Goal: Task Accomplishment & Management: Complete application form

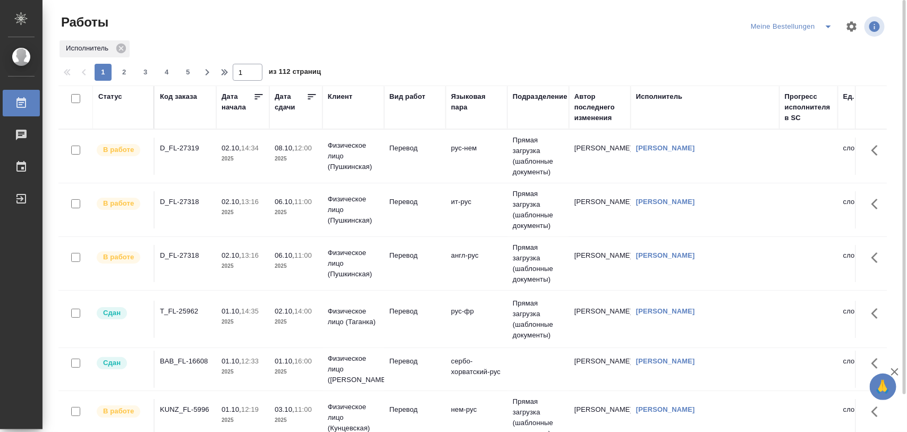
click at [829, 30] on icon "split button" at bounding box center [828, 26] width 13 height 13
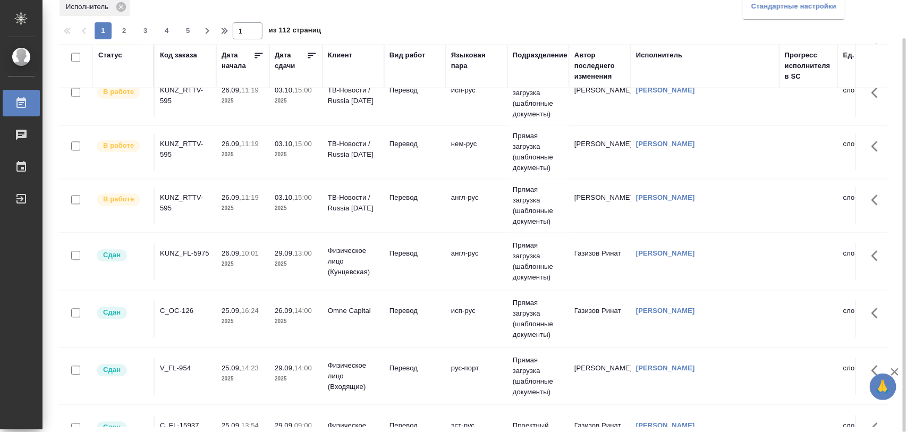
scroll to position [1061, 0]
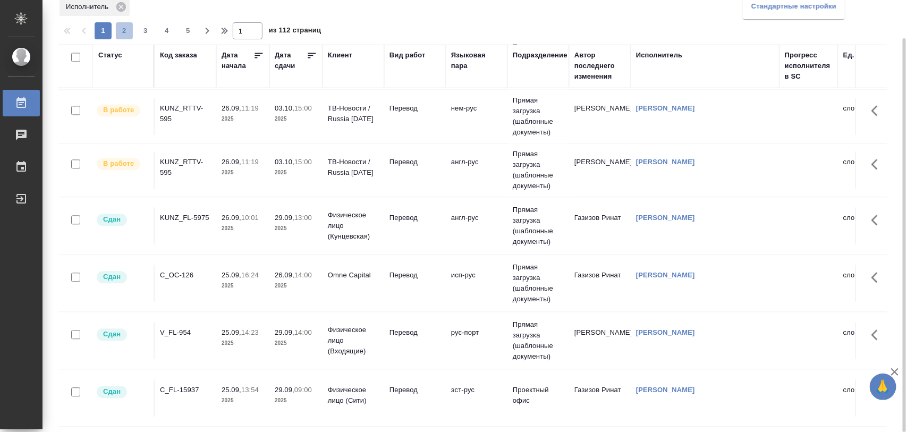
click at [129, 28] on span "2" at bounding box center [124, 31] width 17 height 11
type input "2"
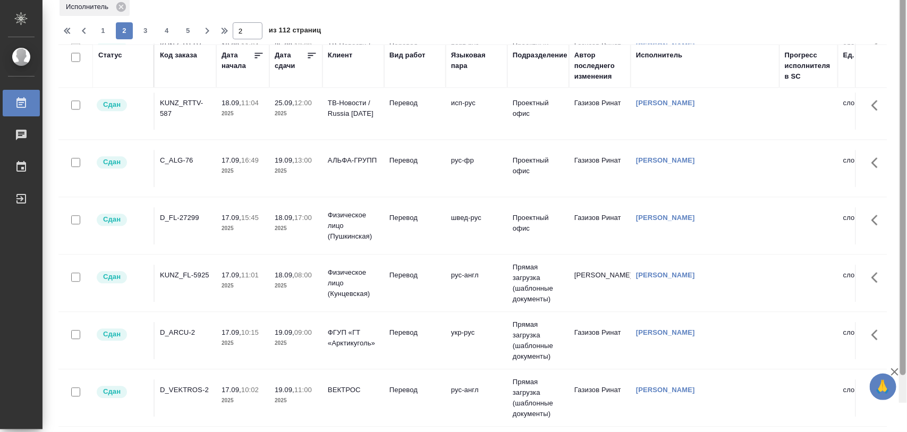
scroll to position [0, 0]
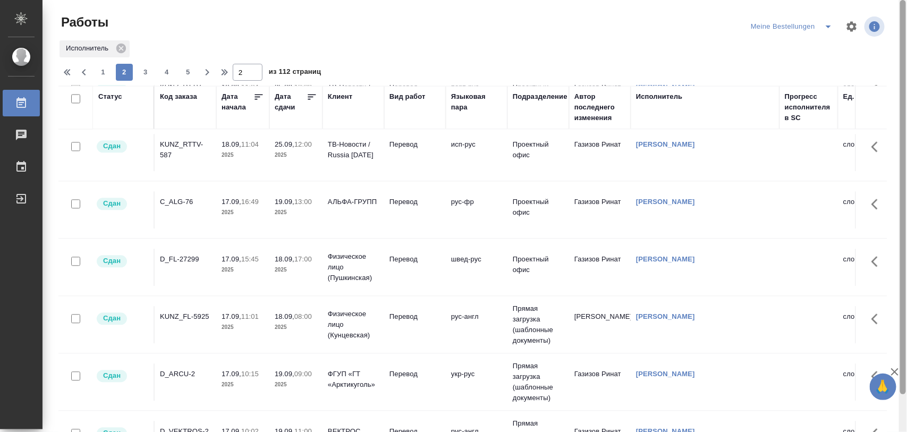
drag, startPoint x: 903, startPoint y: 280, endPoint x: 848, endPoint y: 38, distance: 248.0
click at [907, 88] on div at bounding box center [903, 216] width 8 height 433
click at [824, 30] on icon "split button" at bounding box center [828, 26] width 13 height 13
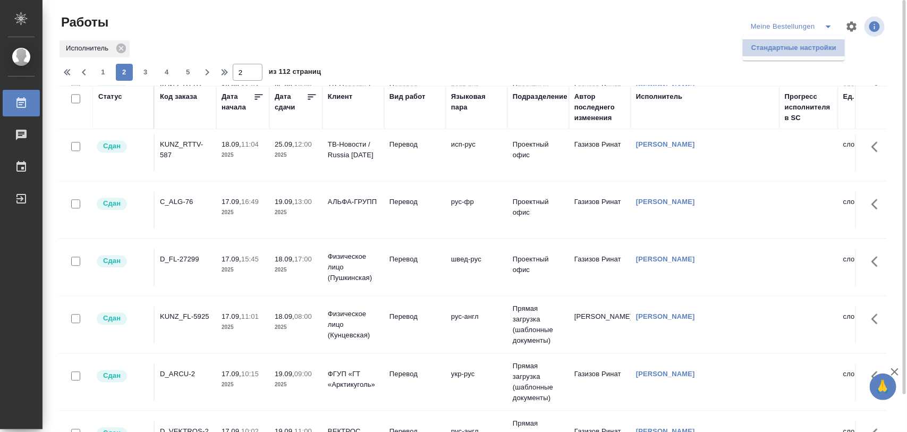
click at [792, 48] on li "Стандартные настройки" at bounding box center [794, 47] width 102 height 17
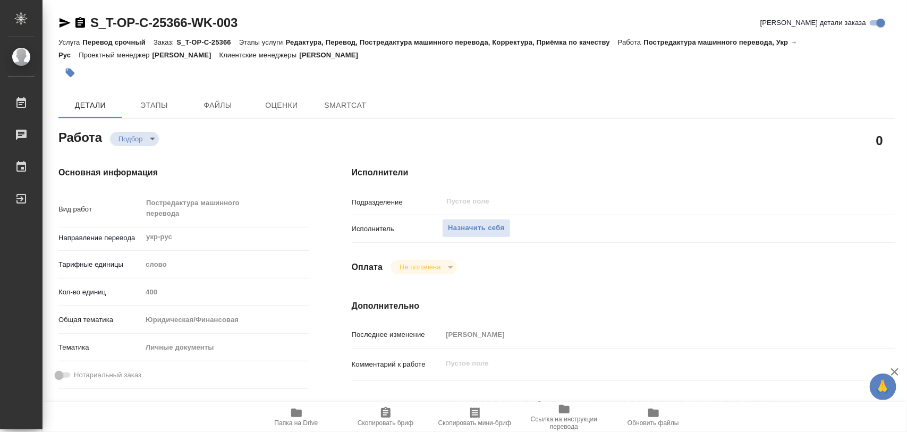
type textarea "x"
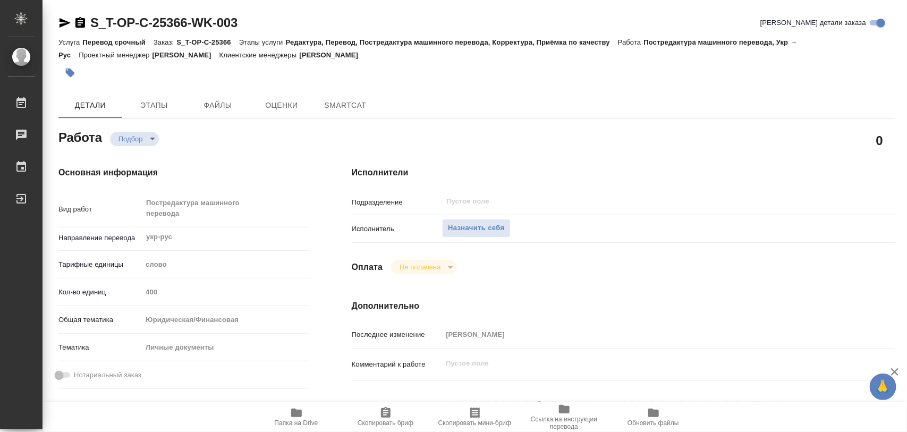
type textarea "x"
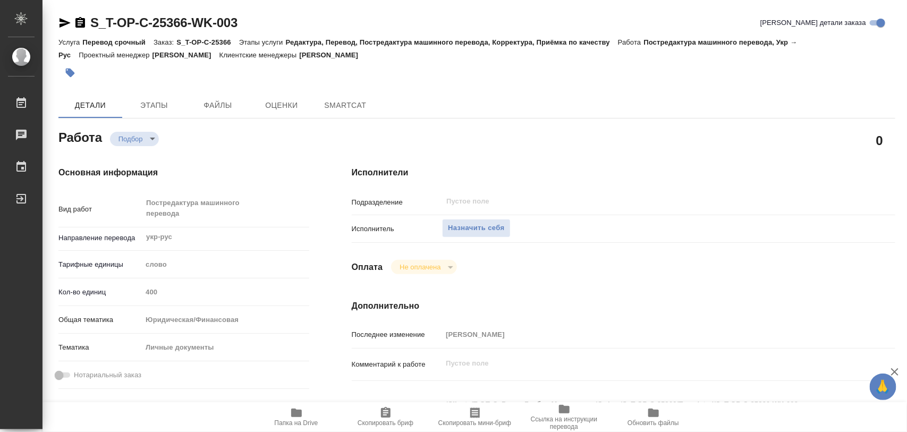
type textarea "x"
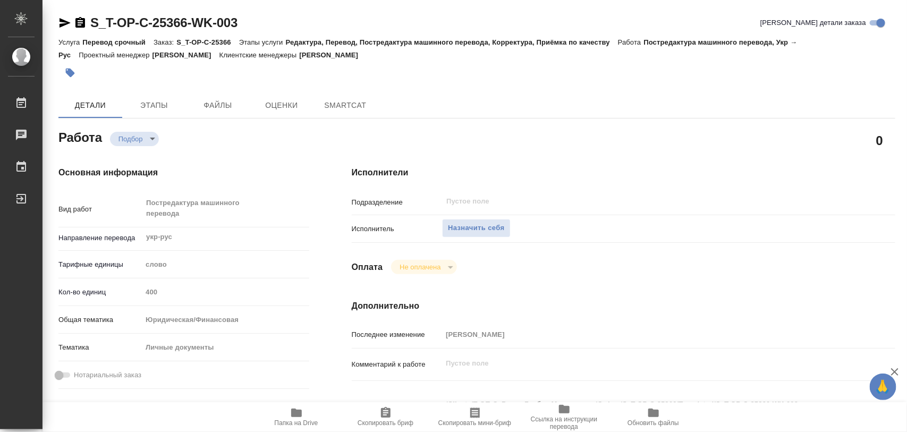
type textarea "x"
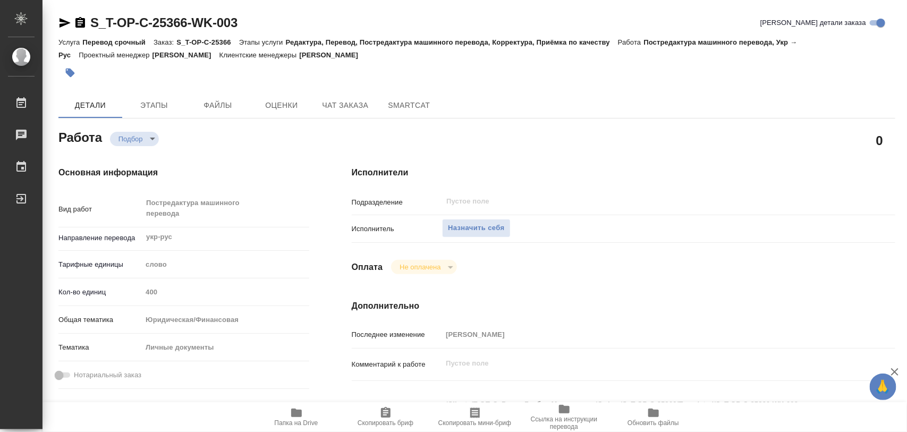
type textarea "x"
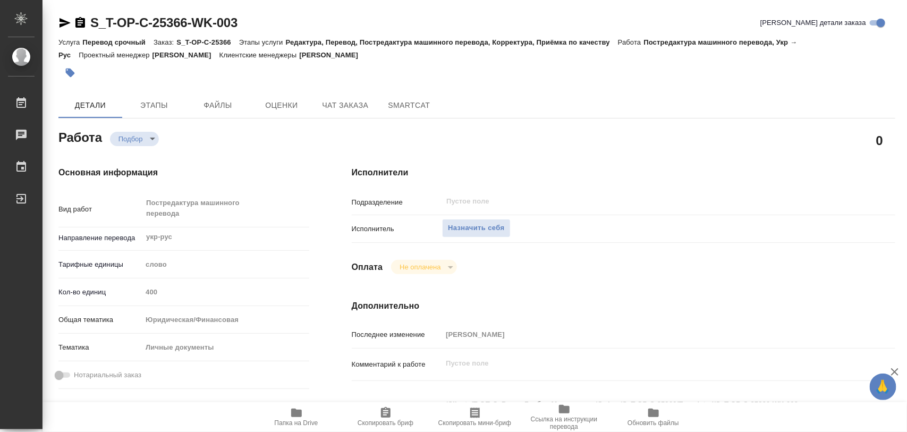
click at [304, 414] on span "Папка на Drive" at bounding box center [296, 417] width 77 height 20
type textarea "x"
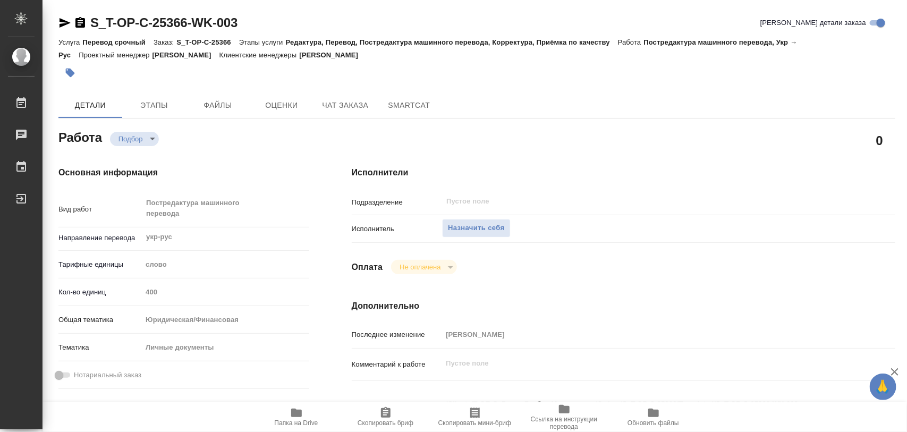
type textarea "x"
